Goal: Transaction & Acquisition: Purchase product/service

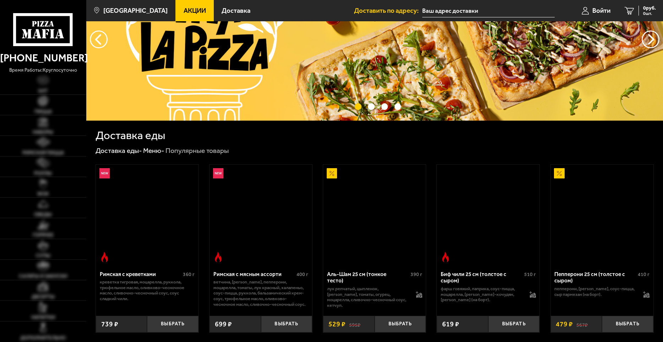
scroll to position [71, 0]
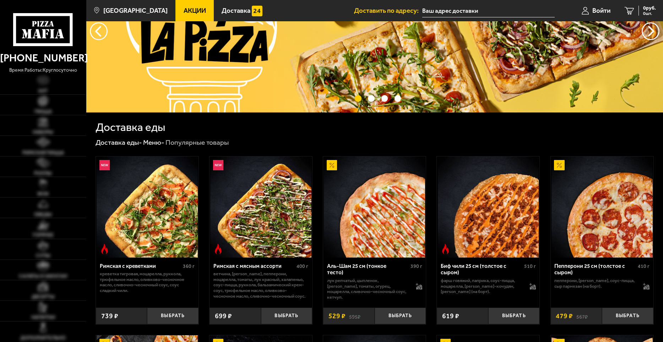
type input "[STREET_ADDRESS]"
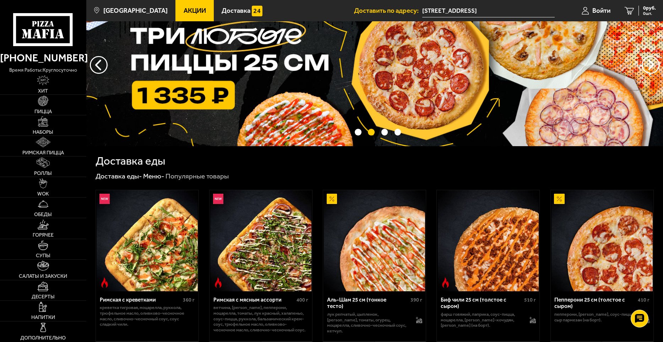
scroll to position [0, 0]
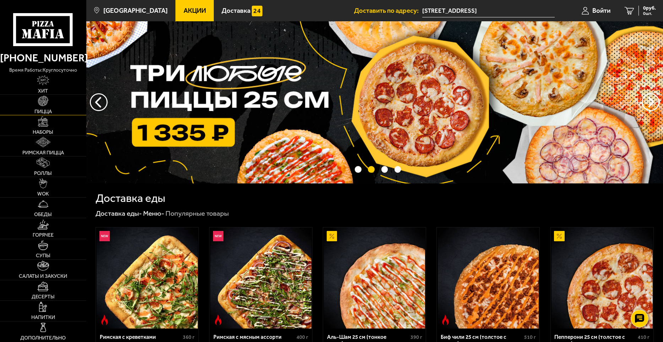
click at [49, 104] on link "Пицца" at bounding box center [43, 105] width 86 height 20
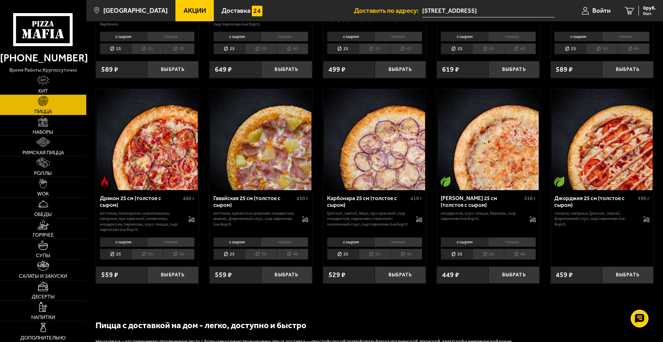
scroll to position [1030, 0]
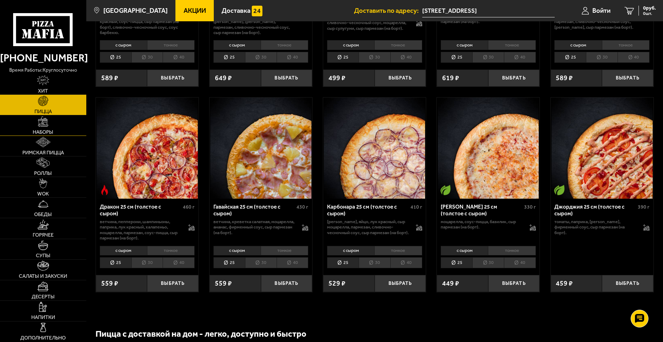
click at [49, 128] on link "Наборы" at bounding box center [43, 125] width 86 height 20
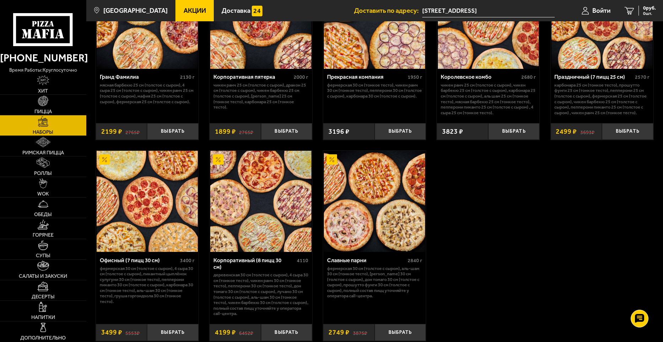
scroll to position [1018, 0]
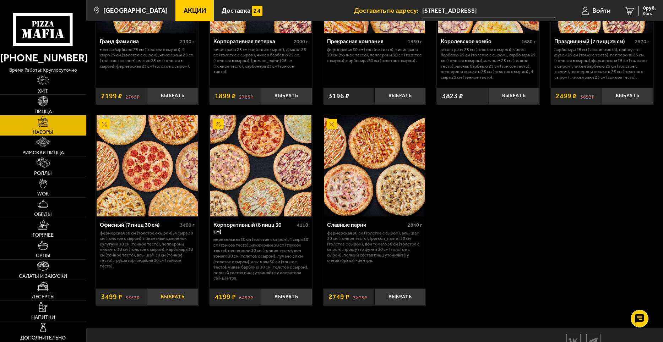
click at [172, 301] on button "Выбрать" at bounding box center [173, 297] width 52 height 17
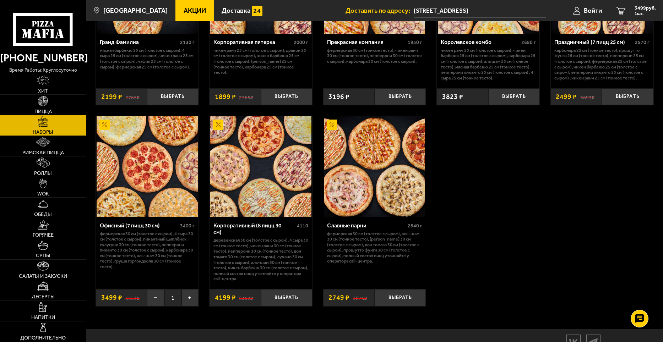
scroll to position [1053, 0]
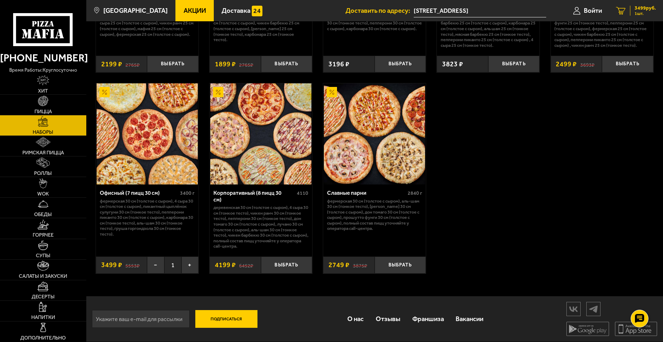
click at [620, 12] on icon "1" at bounding box center [621, 11] width 10 height 8
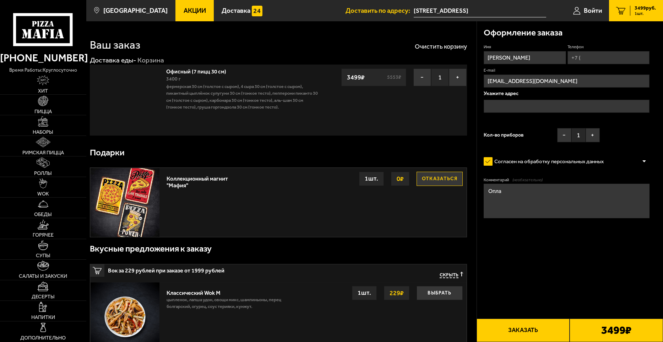
type input "[STREET_ADDRESS]"
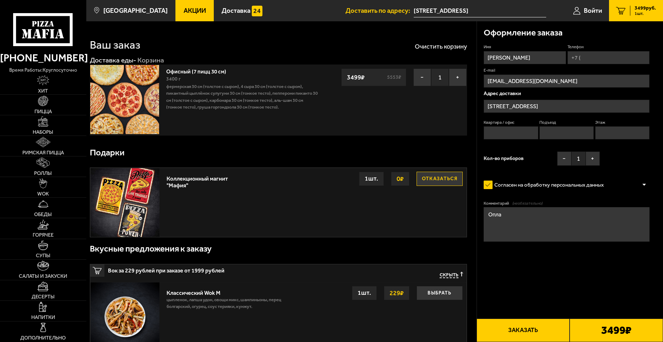
click at [587, 60] on input "Телефон" at bounding box center [609, 57] width 82 height 13
type input "[PHONE_NUMBER]"
click at [518, 333] on button "Заказать" at bounding box center [523, 330] width 93 height 23
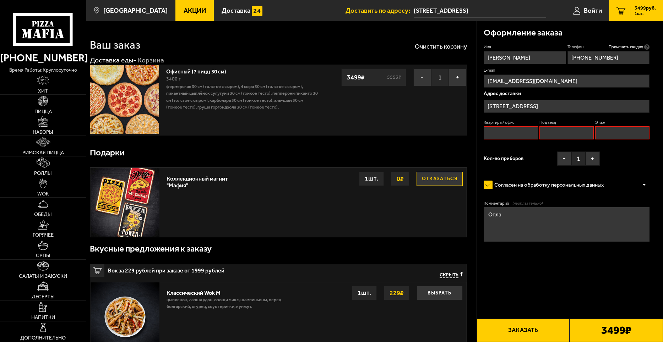
click at [519, 133] on input "Квартира / офис" at bounding box center [511, 132] width 54 height 13
type input "1"
click at [549, 137] on input "Подъезд" at bounding box center [567, 132] width 54 height 13
type input "1"
click at [601, 136] on input "Этаж" at bounding box center [622, 132] width 54 height 13
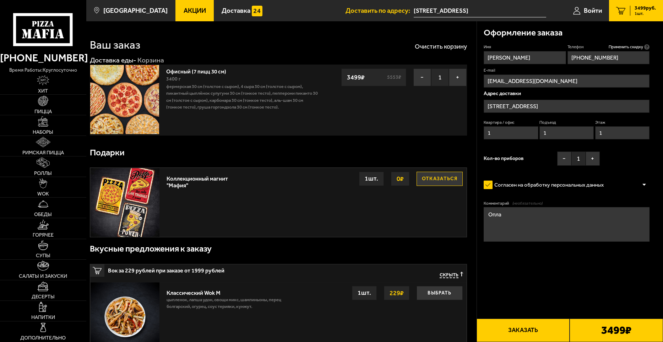
type input "1"
click at [504, 211] on textarea "Опла" at bounding box center [567, 224] width 166 height 34
type textarea "О"
click at [492, 212] on textarea "Комментарий (необязательно)" at bounding box center [567, 224] width 166 height 34
click at [501, 332] on button "Заказать" at bounding box center [523, 330] width 93 height 23
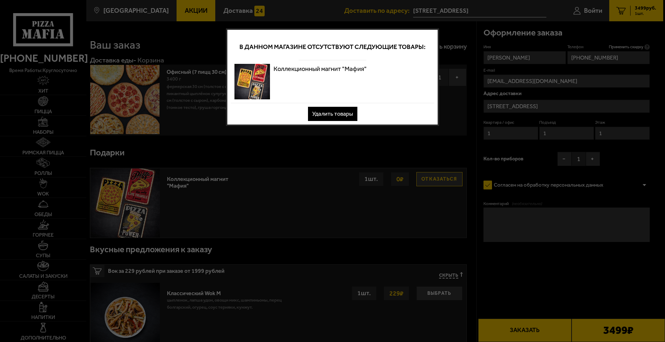
click at [338, 116] on button "Удалить товары" at bounding box center [332, 114] width 49 height 14
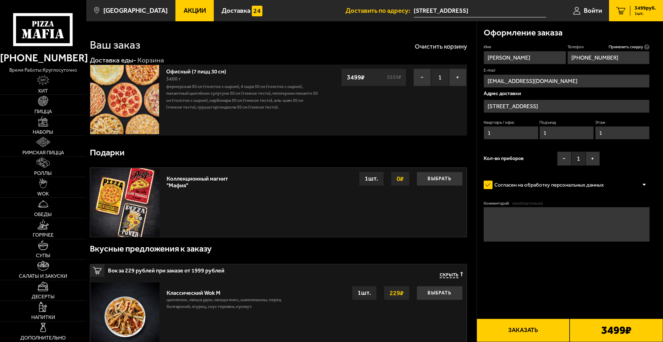
click at [512, 329] on button "Заказать" at bounding box center [523, 330] width 93 height 23
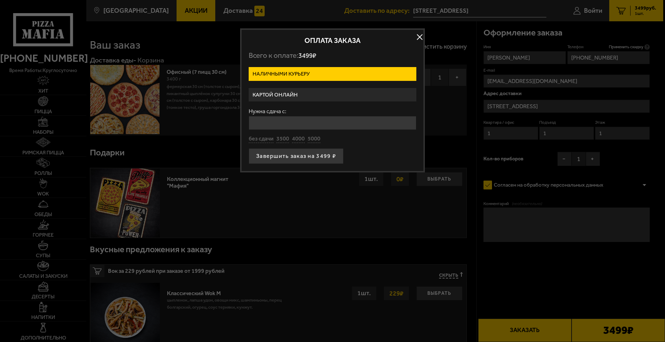
click at [419, 38] on button "button" at bounding box center [419, 37] width 11 height 11
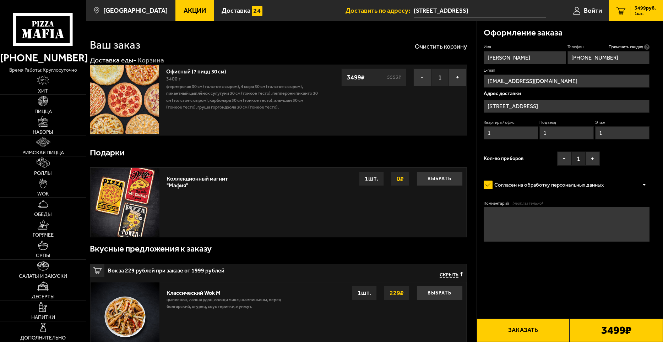
click at [504, 330] on button "Заказать" at bounding box center [523, 330] width 93 height 23
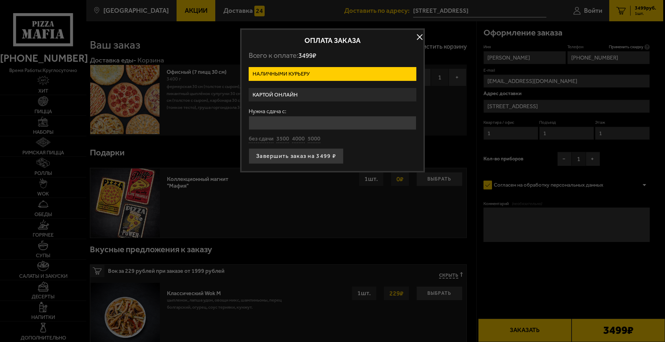
click at [313, 95] on label "Картой онлайн" at bounding box center [333, 95] width 168 height 14
click at [0, 0] on input "Картой онлайн" at bounding box center [0, 0] width 0 height 0
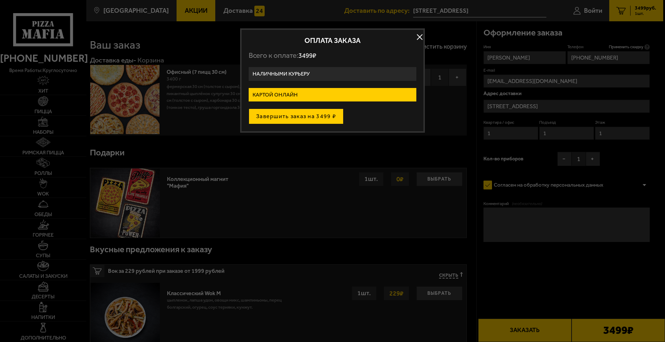
click at [274, 118] on button "Завершить заказ на 3499 ₽" at bounding box center [296, 117] width 95 height 16
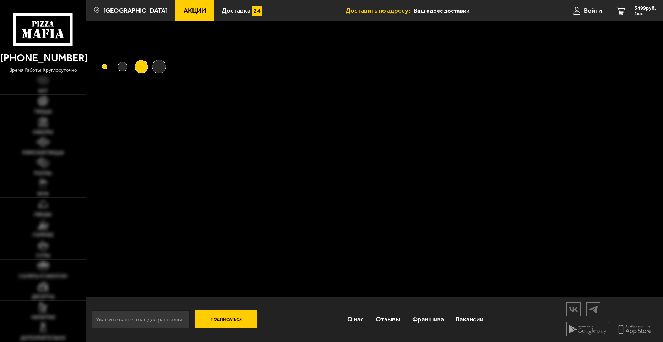
type input "[STREET_ADDRESS]"
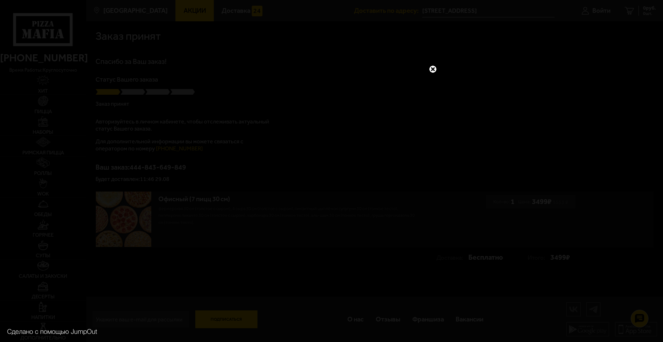
click at [431, 69] on link at bounding box center [432, 69] width 9 height 9
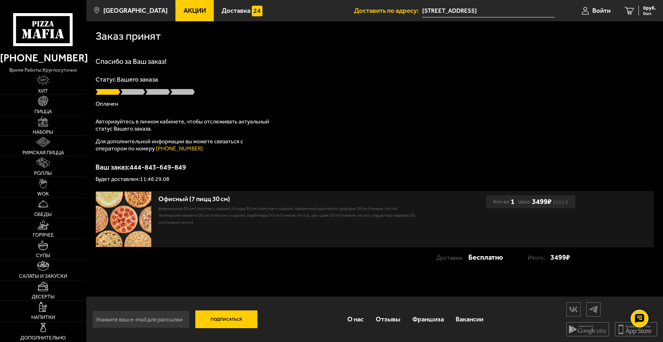
scroll to position [0, 0]
click at [630, 153] on div "Спасибо за Ваш заказ! Статус Вашего заказа Оплачен Авторизуйтесь в личном кабин…" at bounding box center [375, 120] width 558 height 124
